Goal: Check status: Check status

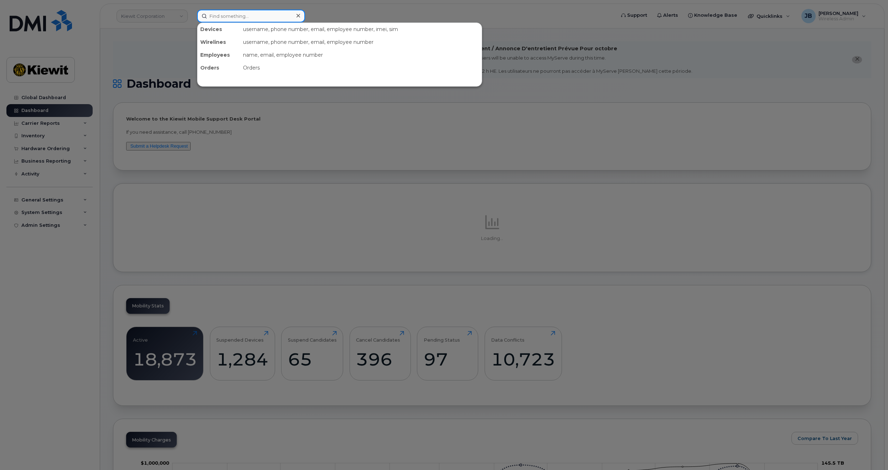
click at [250, 18] on input at bounding box center [251, 16] width 108 height 13
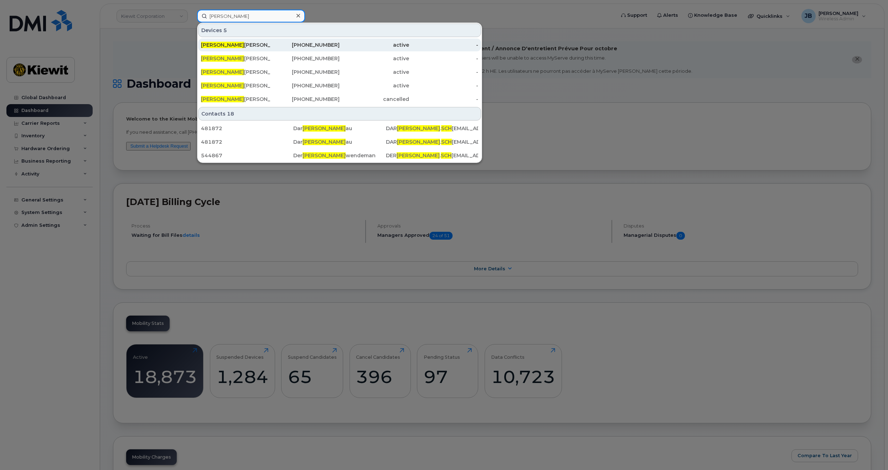
type input "[PERSON_NAME]"
click at [259, 46] on div "[PERSON_NAME] [PERSON_NAME]" at bounding box center [235, 44] width 69 height 7
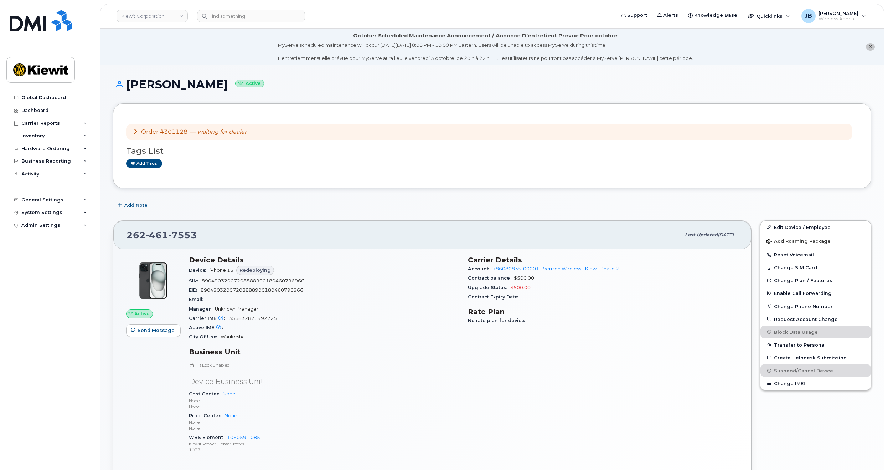
click at [131, 132] on div "Order #301128 — waiting for dealer" at bounding box center [489, 132] width 726 height 17
click at [134, 130] on icon at bounding box center [136, 131] width 6 height 6
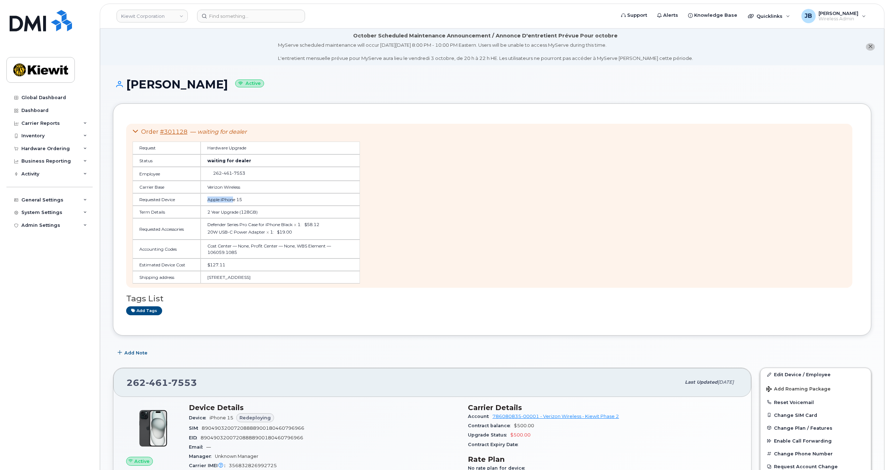
drag, startPoint x: 208, startPoint y: 200, endPoint x: 259, endPoint y: 203, distance: 51.1
click at [239, 201] on td "Apple iPhone 15" at bounding box center [280, 199] width 159 height 12
click at [259, 203] on td "Apple iPhone 15" at bounding box center [280, 199] width 159 height 12
drag, startPoint x: 269, startPoint y: 204, endPoint x: 275, endPoint y: 217, distance: 13.6
click at [274, 215] on table "Request Hardware Upgrade Status waiting for dealer Employee 262 461 7553 Carrie…" at bounding box center [246, 212] width 227 height 142
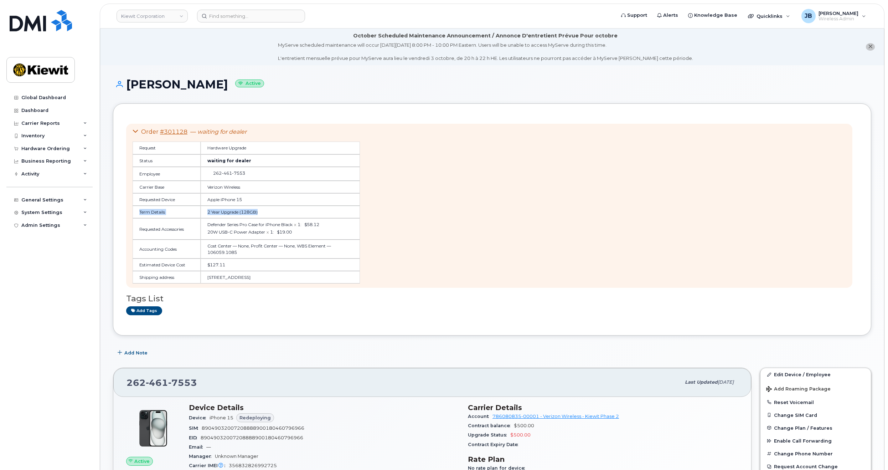
click at [275, 217] on td "2 Year Upgrade (128GB)" at bounding box center [280, 212] width 159 height 12
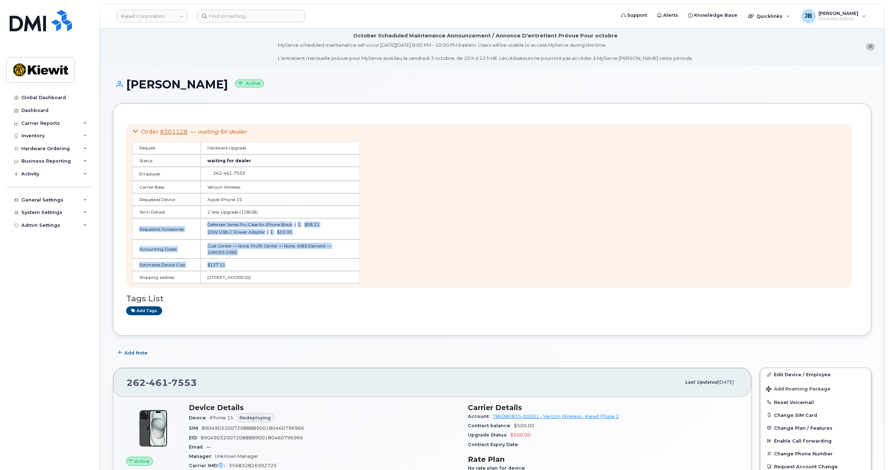
drag, startPoint x: 300, startPoint y: 206, endPoint x: 325, endPoint y: 262, distance: 61.1
click at [325, 262] on table "Request Hardware Upgrade Status waiting for dealer Employee 262 461 7553 Carrie…" at bounding box center [246, 212] width 227 height 142
click at [325, 262] on td "$127.11" at bounding box center [280, 264] width 159 height 12
drag, startPoint x: 312, startPoint y: 263, endPoint x: 296, endPoint y: 196, distance: 69.1
click at [296, 196] on table "Request Hardware Upgrade Status waiting for dealer Employee 262 461 7553 Carrie…" at bounding box center [246, 212] width 227 height 142
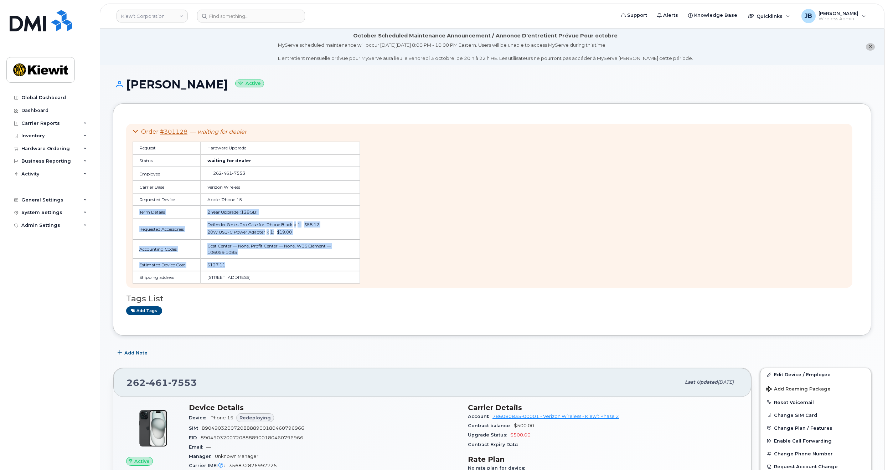
drag, startPoint x: 296, startPoint y: 196, endPoint x: 301, endPoint y: 176, distance: 20.1
click at [296, 196] on td "Apple iPhone 15" at bounding box center [280, 199] width 159 height 12
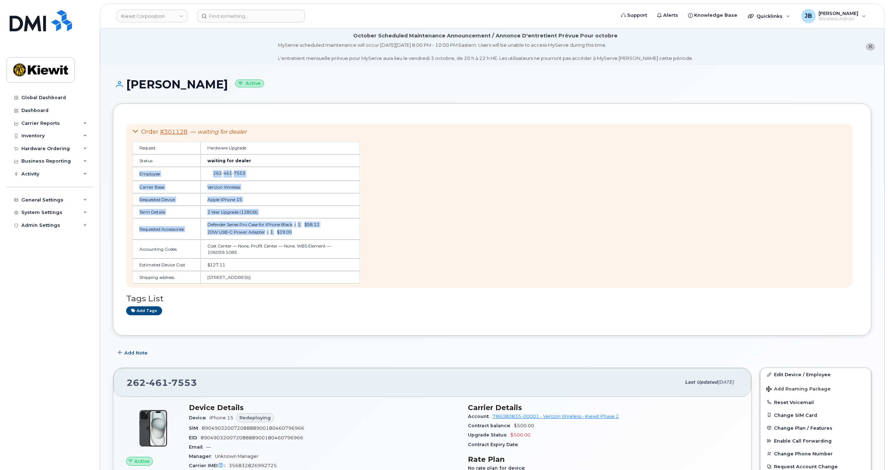
drag, startPoint x: 301, startPoint y: 162, endPoint x: 300, endPoint y: 243, distance: 80.2
click at [300, 242] on table "Request Hardware Upgrade Status waiting for dealer Employee 262 461 7553 Carrie…" at bounding box center [246, 212] width 227 height 142
click at [300, 243] on td "Cost Center — None, Profit Center — None, WBS Element — 106059.1085" at bounding box center [280, 248] width 159 height 19
drag, startPoint x: 314, startPoint y: 250, endPoint x: 302, endPoint y: 183, distance: 68.4
click at [302, 185] on table "Request Hardware Upgrade Status waiting for dealer Employee 262 461 7553 Carrie…" at bounding box center [246, 212] width 227 height 142
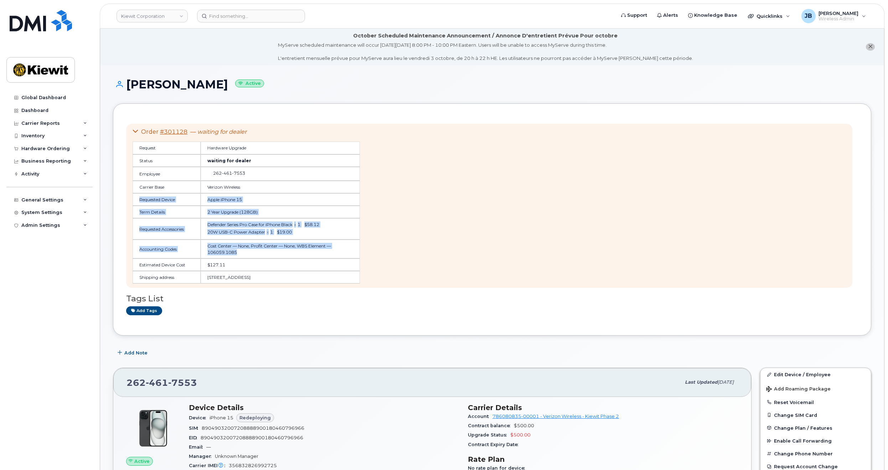
click at [302, 183] on td "Verizon Wireless" at bounding box center [280, 187] width 159 height 12
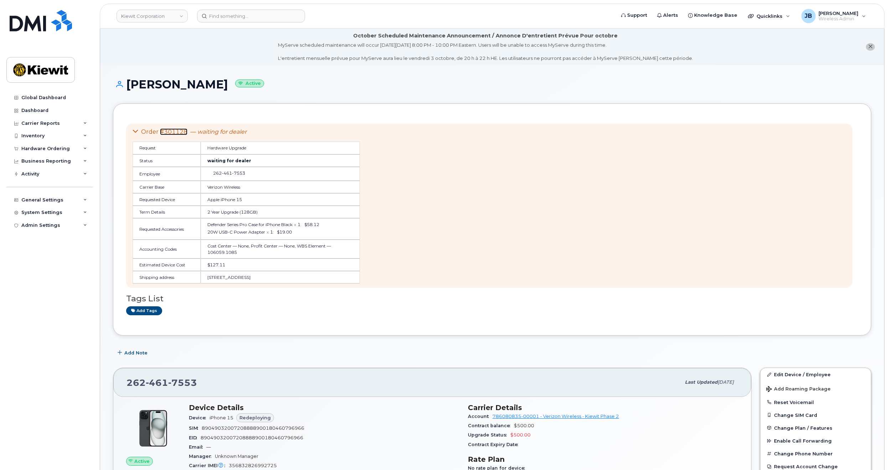
click at [176, 130] on link "#301128" at bounding box center [173, 131] width 27 height 7
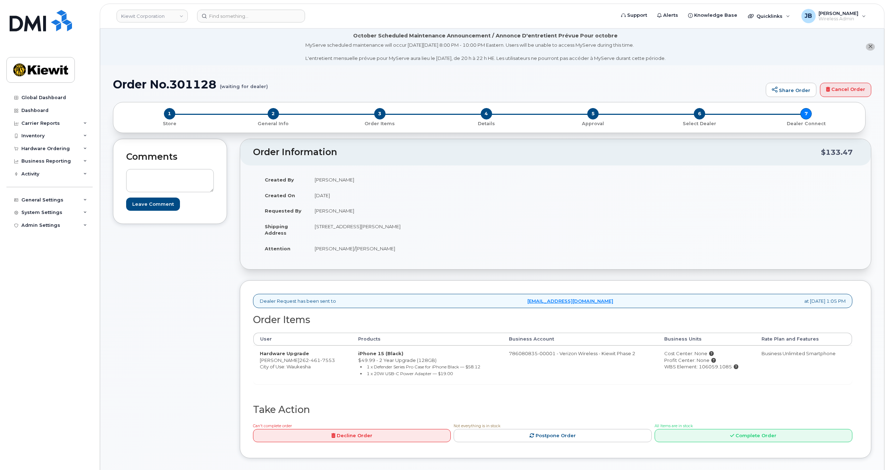
drag, startPoint x: 378, startPoint y: 192, endPoint x: 413, endPoint y: 226, distance: 48.4
click at [405, 219] on tbody "Created By [PERSON_NAME] Created On [DATE] Requested By [PERSON_NAME] Shipping …" at bounding box center [404, 214] width 292 height 84
click at [418, 229] on td "678 Oak St GLEN ELLYN IL 60137-3949 UNITED STATES" at bounding box center [429, 229] width 242 height 22
click at [471, 235] on td "678 Oak St GLEN ELLYN IL 60137-3949 UNITED STATES" at bounding box center [429, 229] width 242 height 22
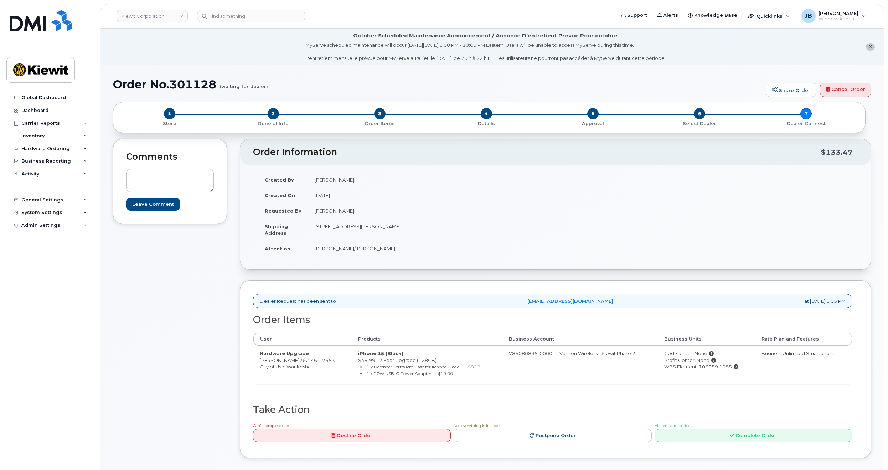
drag, startPoint x: 473, startPoint y: 232, endPoint x: 474, endPoint y: 235, distance: 3.6
click at [473, 234] on td "678 Oak St GLEN ELLYN IL 60137-3949 UNITED STATES" at bounding box center [429, 229] width 242 height 22
click at [474, 236] on td "678 Oak St GLEN ELLYN IL 60137-3949 UNITED STATES" at bounding box center [429, 229] width 242 height 22
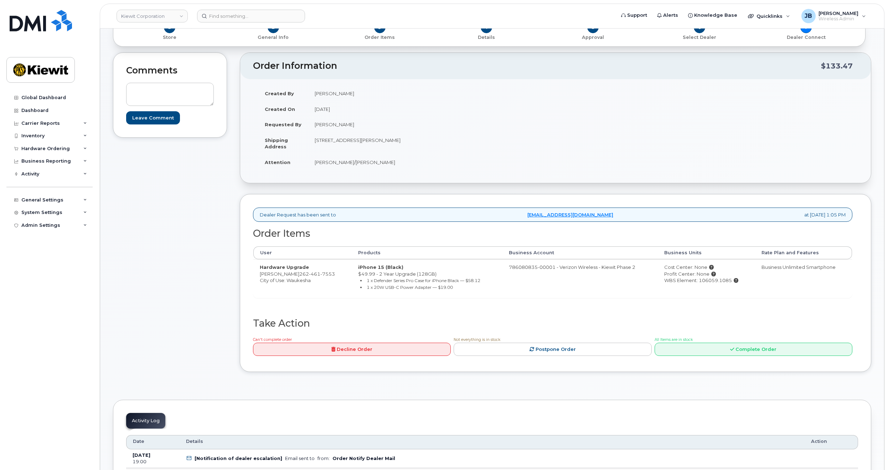
scroll to position [143, 0]
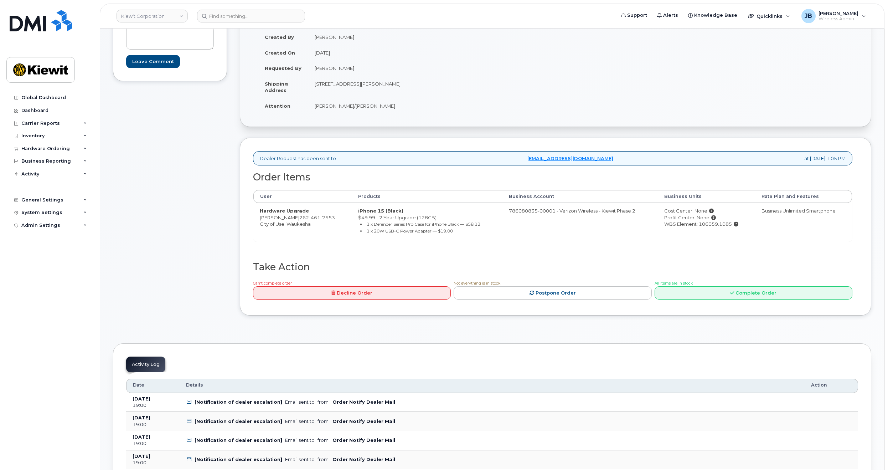
click at [462, 229] on td "iPhone 15 (Black) $49.99 - 2 Year Upgrade (128GB) 1 x Defender Series Pro Case …" at bounding box center [427, 222] width 151 height 38
click at [464, 236] on td "iPhone 15 (Black) $49.99 - 2 Year Upgrade (128GB) 1 x Defender Series Pro Case …" at bounding box center [427, 222] width 151 height 38
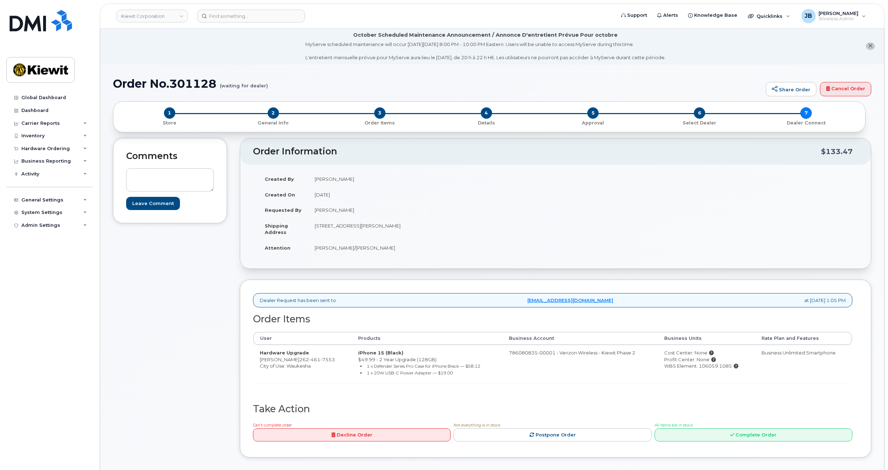
scroll to position [0, 0]
click at [166, 175] on textarea at bounding box center [170, 181] width 88 height 24
click at [377, 181] on td "Noah Shelton" at bounding box center [429, 180] width 242 height 16
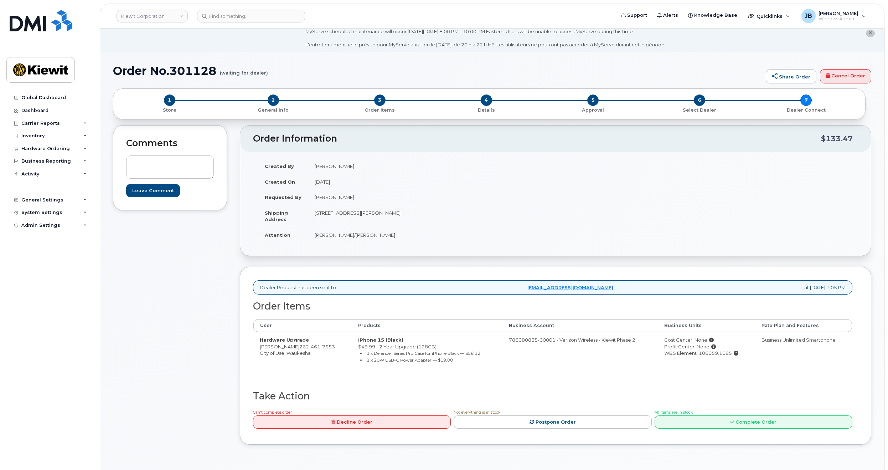
drag, startPoint x: 439, startPoint y: 192, endPoint x: 432, endPoint y: 215, distance: 23.4
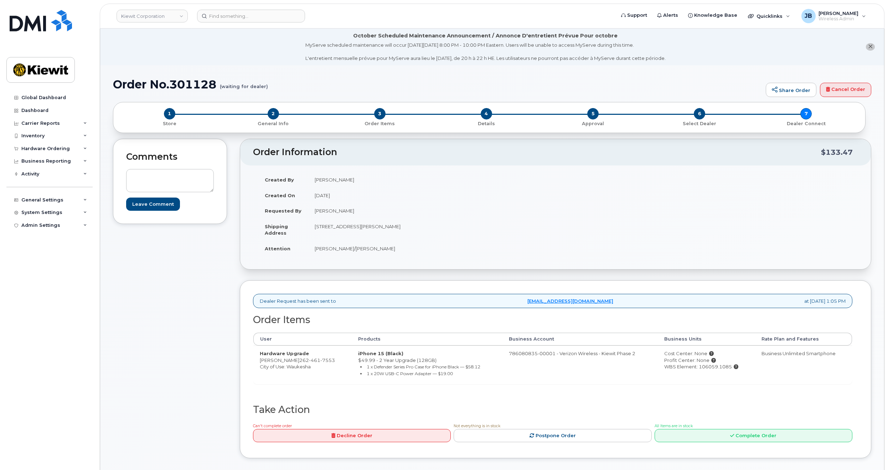
click at [191, 87] on h1 "Order No.301128 (waiting for dealer)" at bounding box center [437, 84] width 649 height 12
copy h1 "301128"
